Goal: Check status: Check status

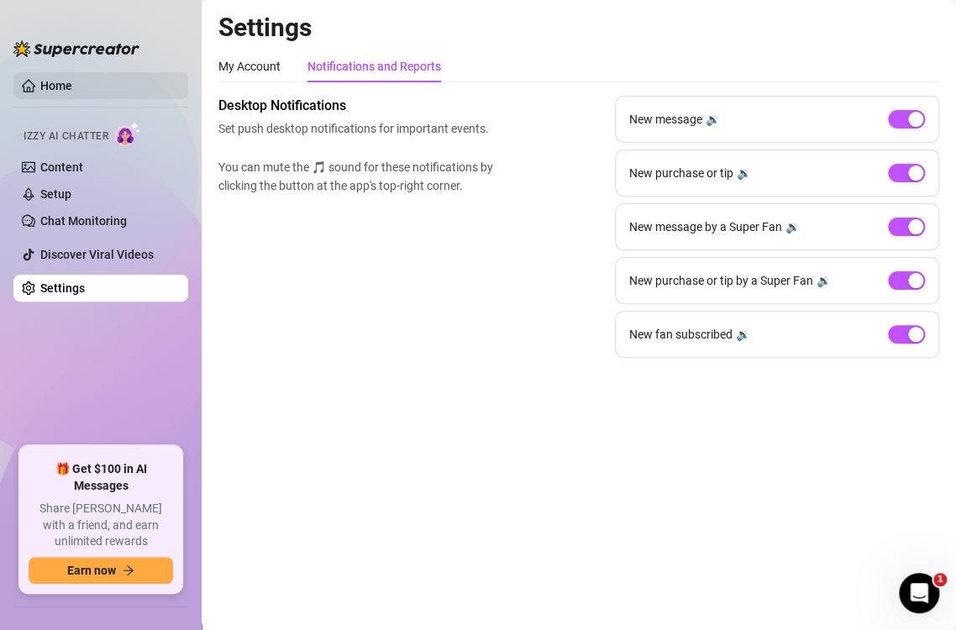
click at [68, 83] on link "Home" at bounding box center [56, 85] width 32 height 13
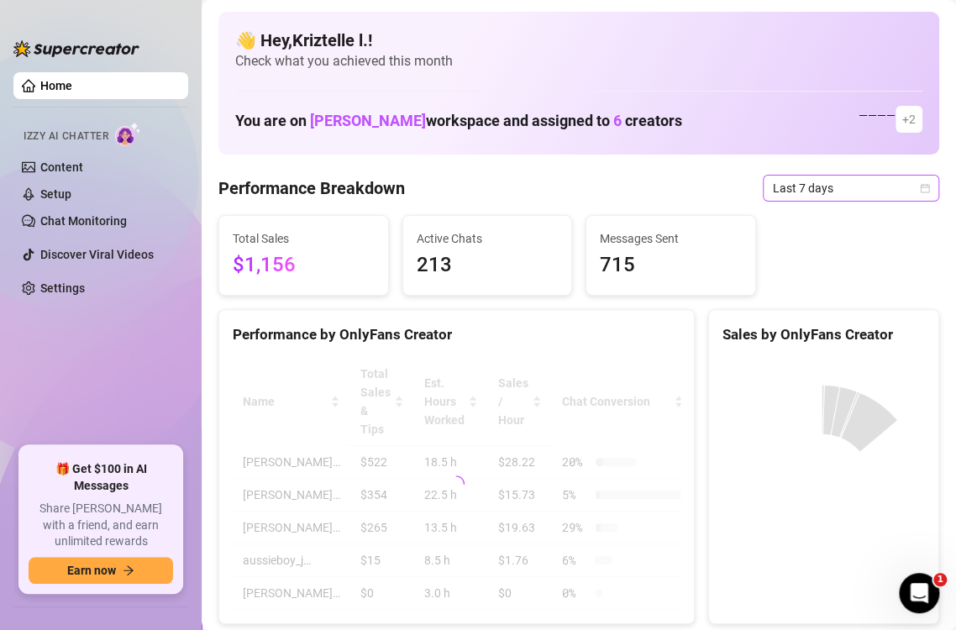
click at [789, 186] on span "Last 7 days" at bounding box center [851, 188] width 156 height 25
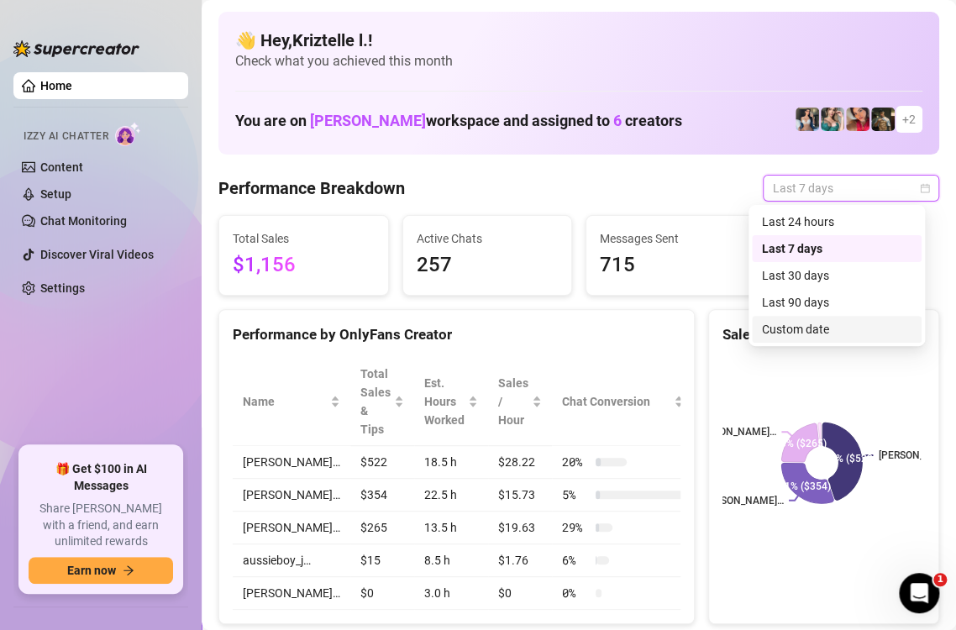
click at [833, 331] on div "Custom date" at bounding box center [837, 329] width 150 height 18
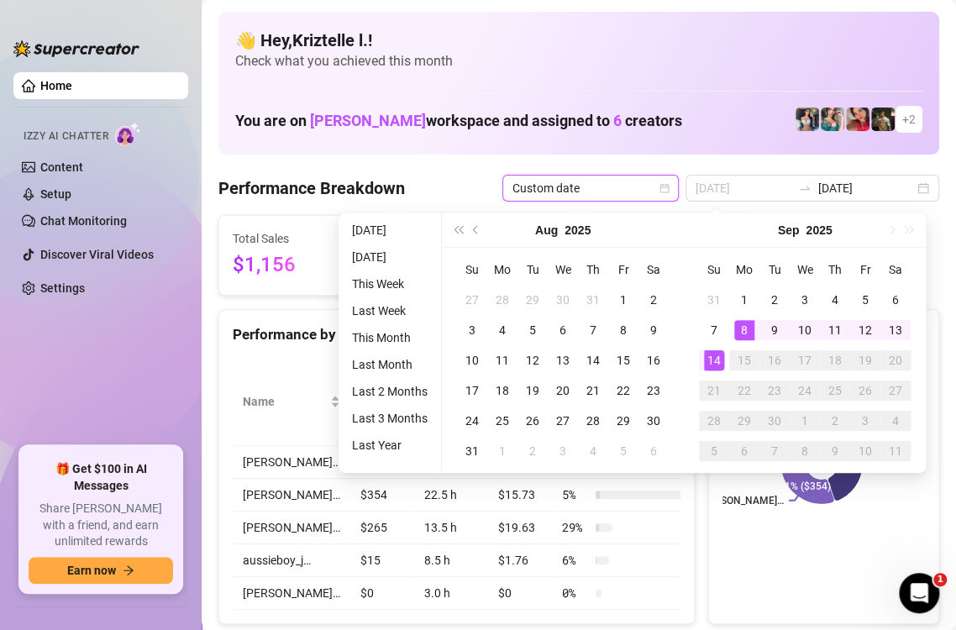
type input "[DATE]"
click at [715, 354] on div "14" at bounding box center [714, 360] width 20 height 20
click at [714, 354] on div "14" at bounding box center [714, 360] width 20 height 20
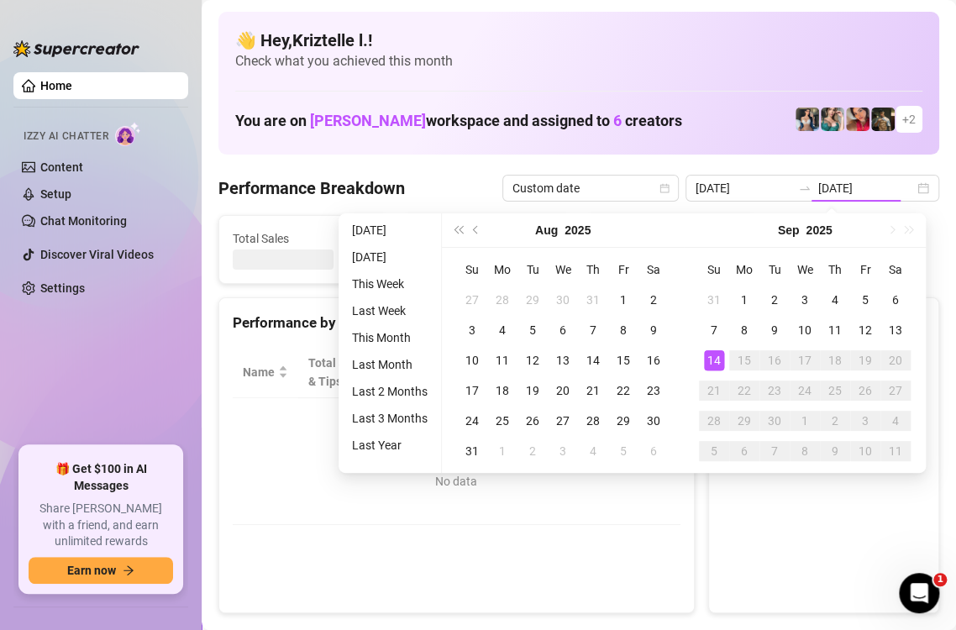
type input "[DATE]"
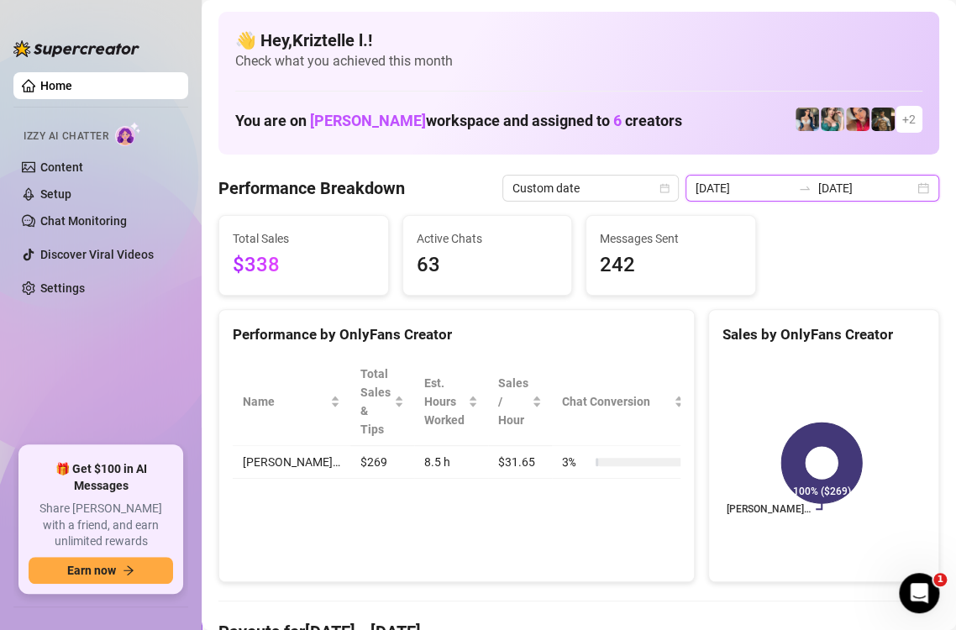
click at [761, 191] on input "[DATE]" at bounding box center [744, 188] width 96 height 18
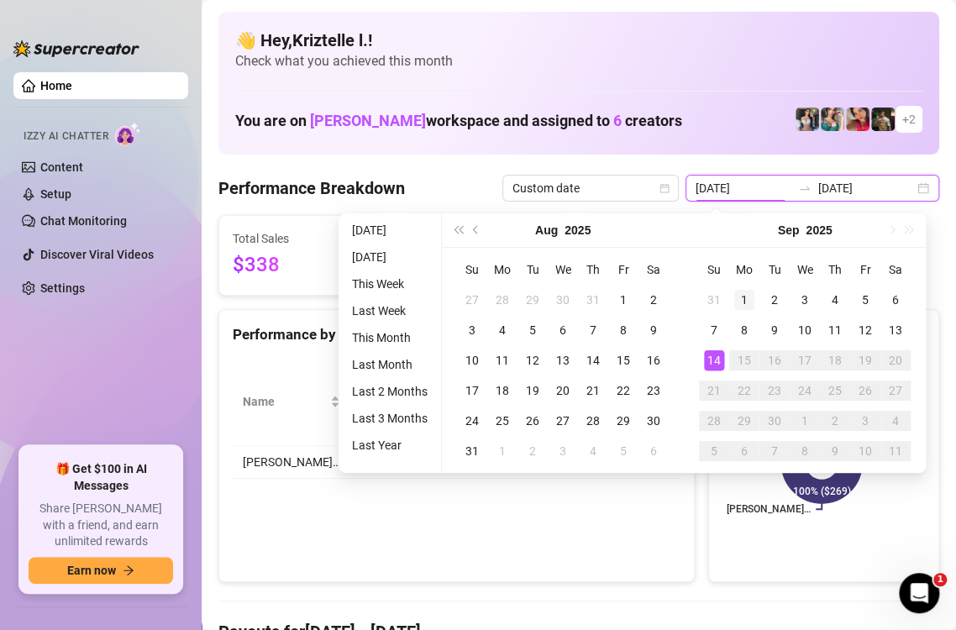
type input "[DATE]"
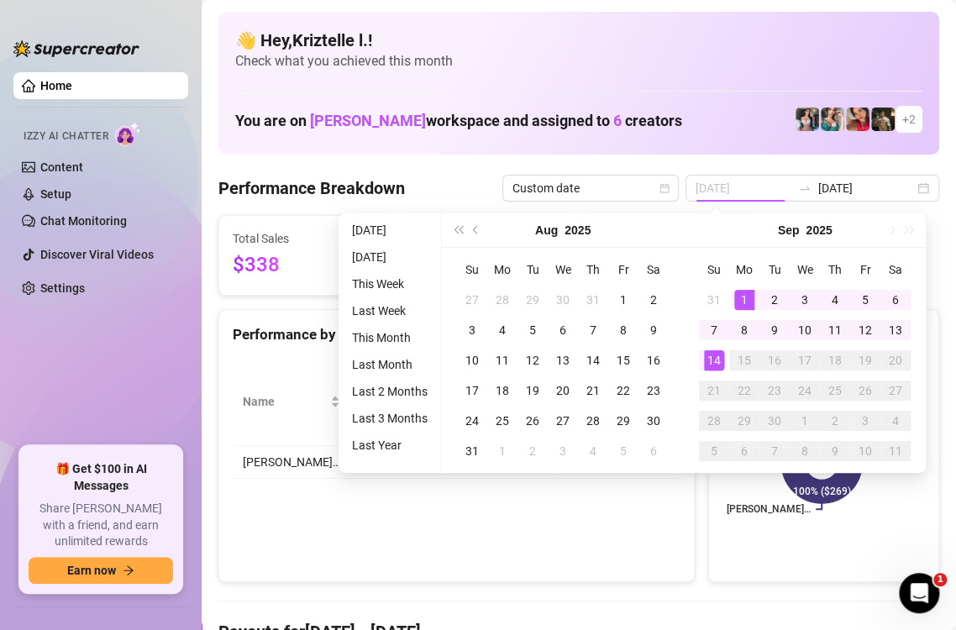
click at [746, 295] on div "1" at bounding box center [744, 300] width 20 height 20
type input "[DATE]"
click at [715, 359] on div "14" at bounding box center [714, 360] width 20 height 20
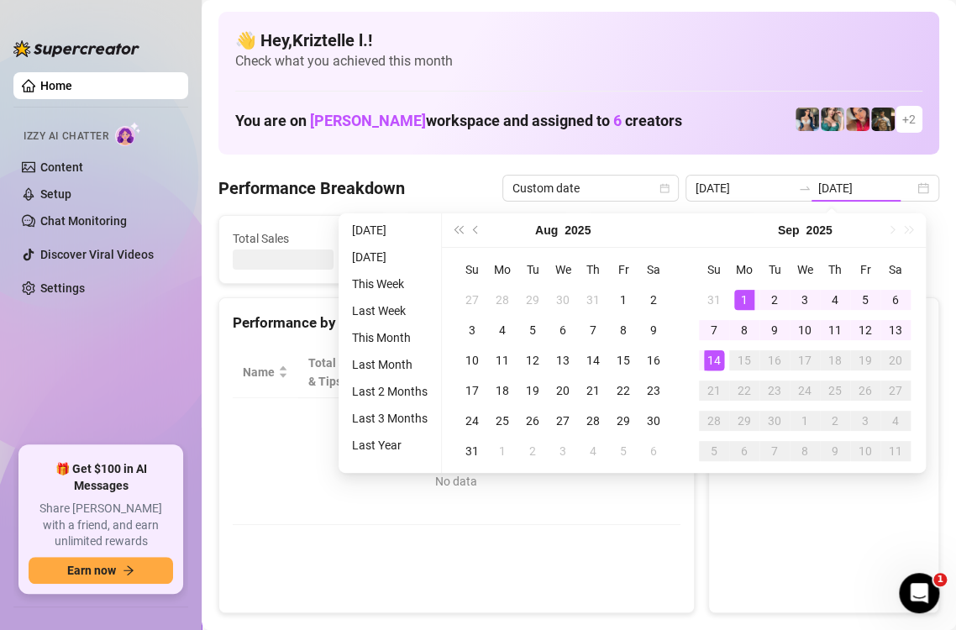
type input "[DATE]"
